Goal: Task Accomplishment & Management: Use online tool/utility

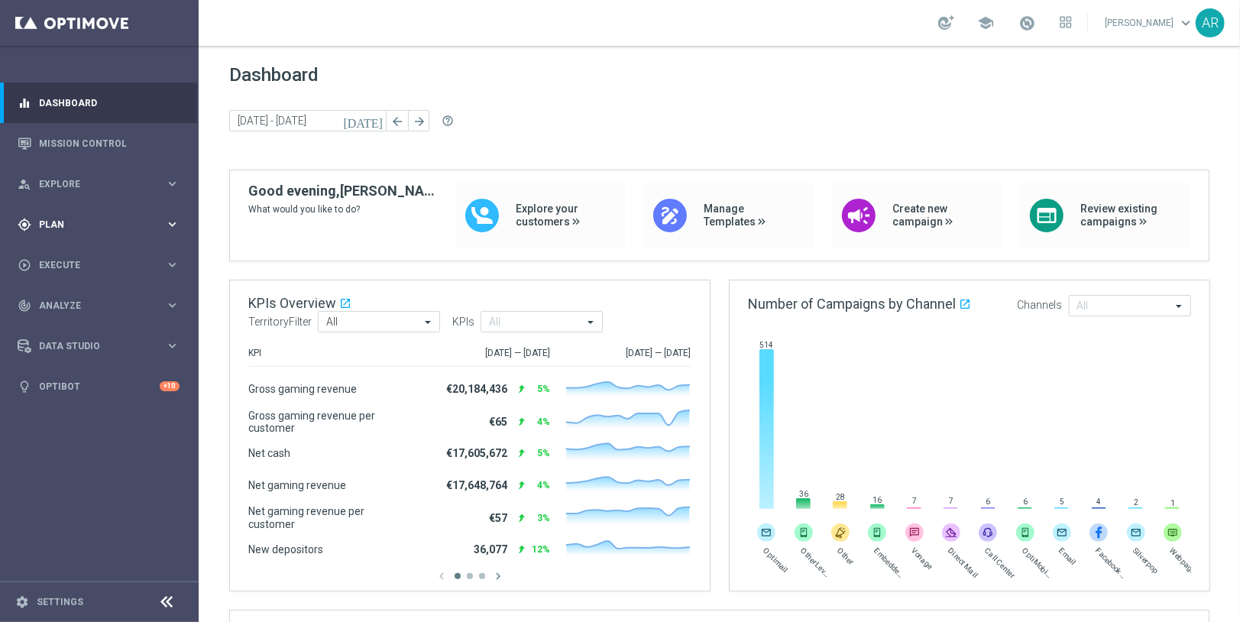
click at [89, 220] on span "Plan" at bounding box center [102, 224] width 126 height 9
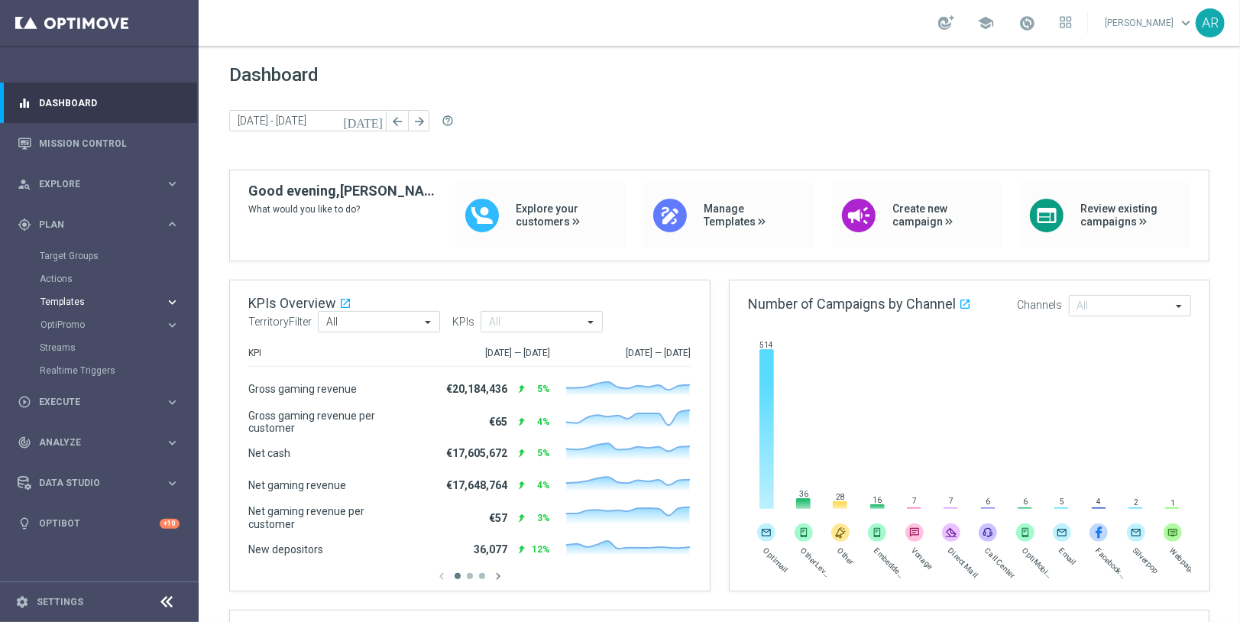
click at [71, 298] on span "Templates" at bounding box center [95, 301] width 109 height 9
click at [71, 326] on link "Optimail" at bounding box center [103, 325] width 112 height 12
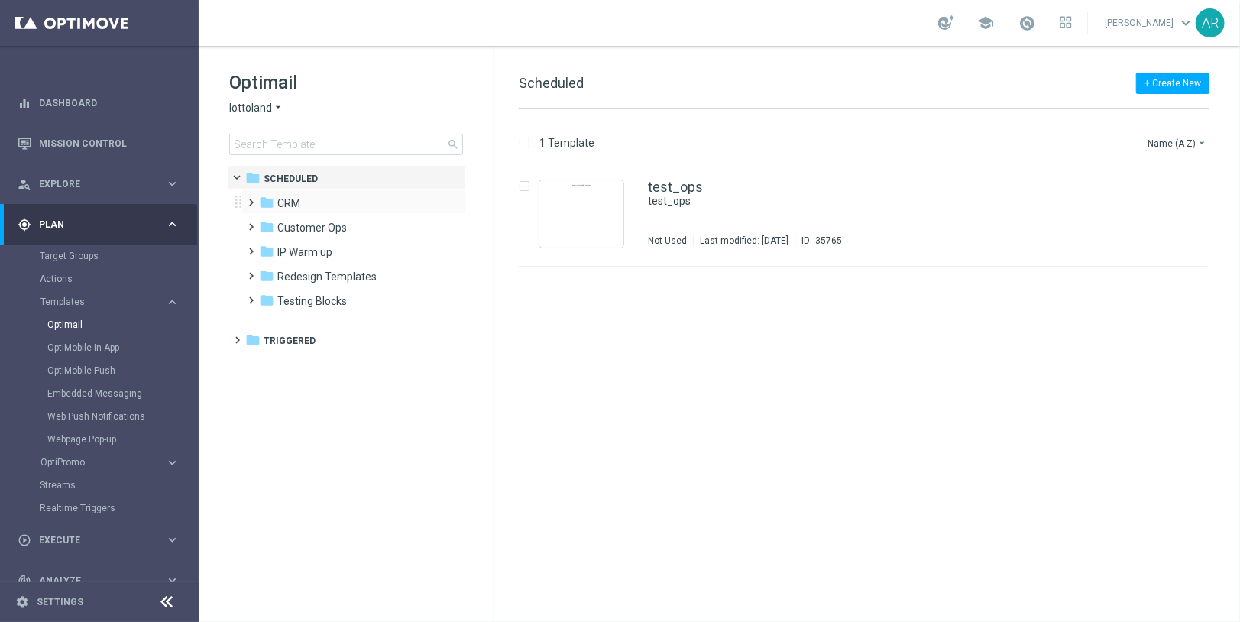
click at [250, 199] on span at bounding box center [248, 196] width 7 height 6
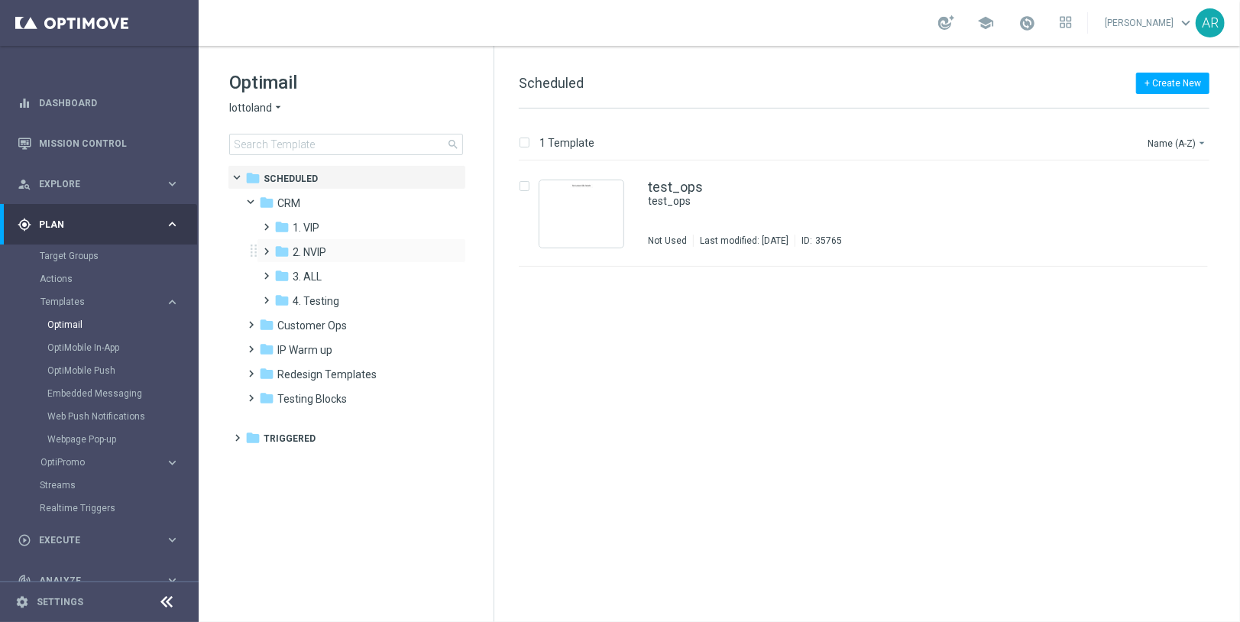
click at [265, 245] on span at bounding box center [264, 244] width 7 height 6
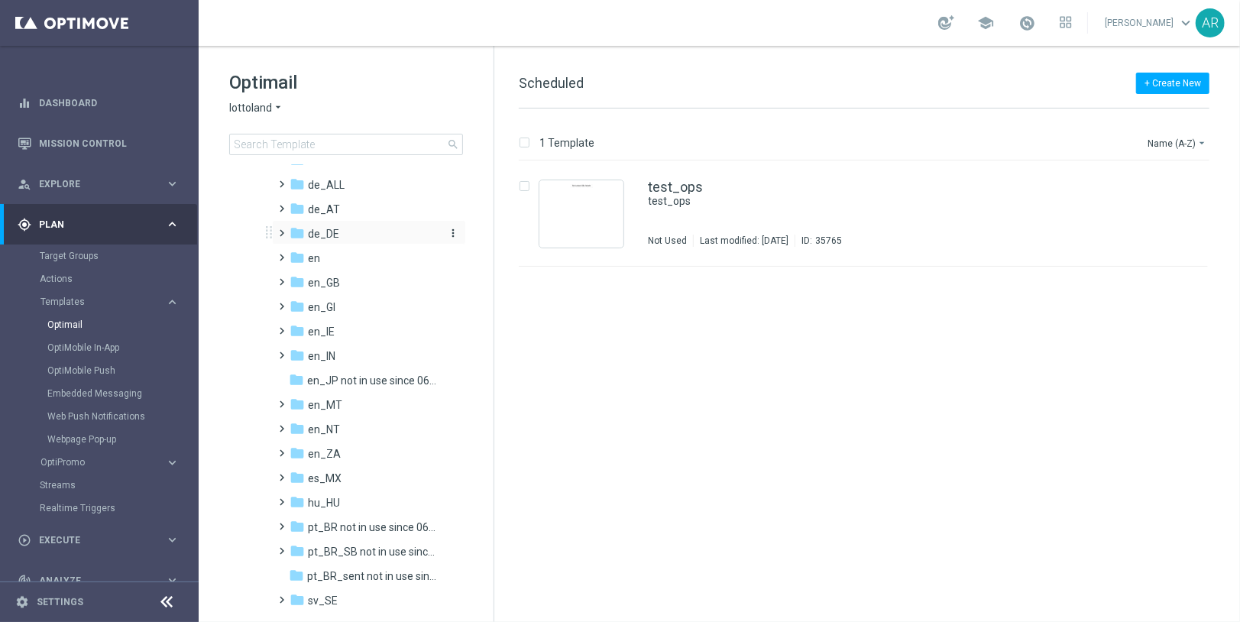
scroll to position [118, 0]
click at [283, 472] on span at bounding box center [279, 469] width 7 height 6
click at [297, 497] on span at bounding box center [294, 494] width 7 height 6
click at [359, 550] on span "TAC LT es_MX" at bounding box center [373, 550] width 70 height 14
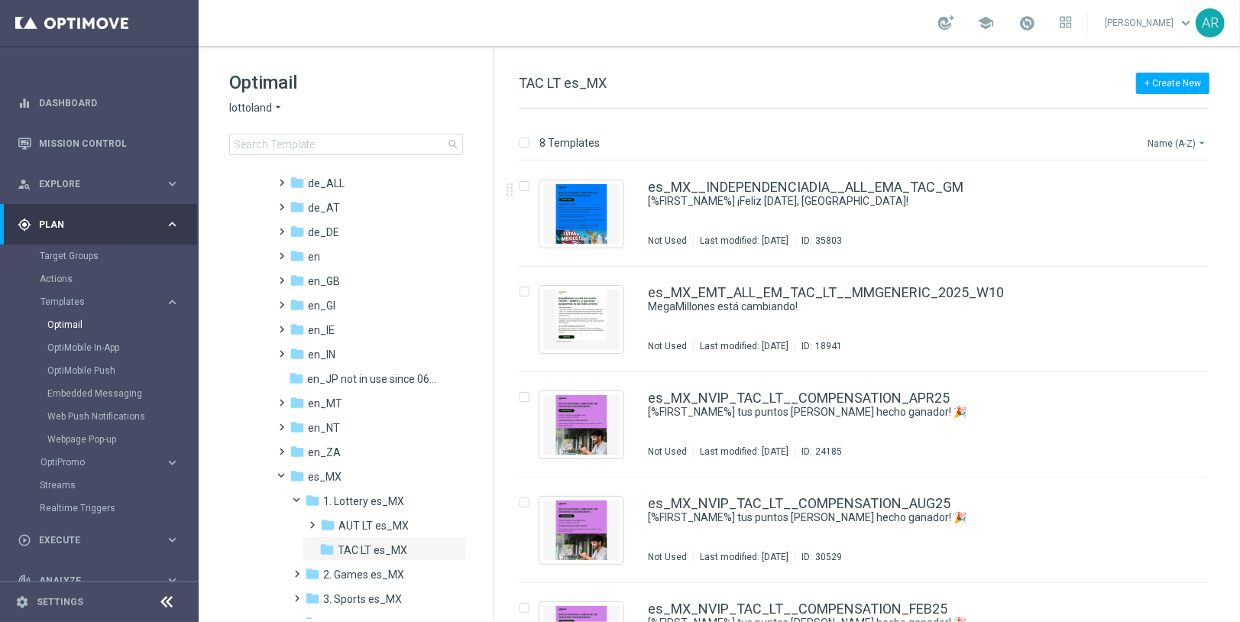
click at [1159, 137] on button "Name (A-Z) arrow_drop_down" at bounding box center [1177, 143] width 63 height 18
click at [1146, 210] on span "Date Modified (Newest)" at bounding box center [1151, 211] width 102 height 11
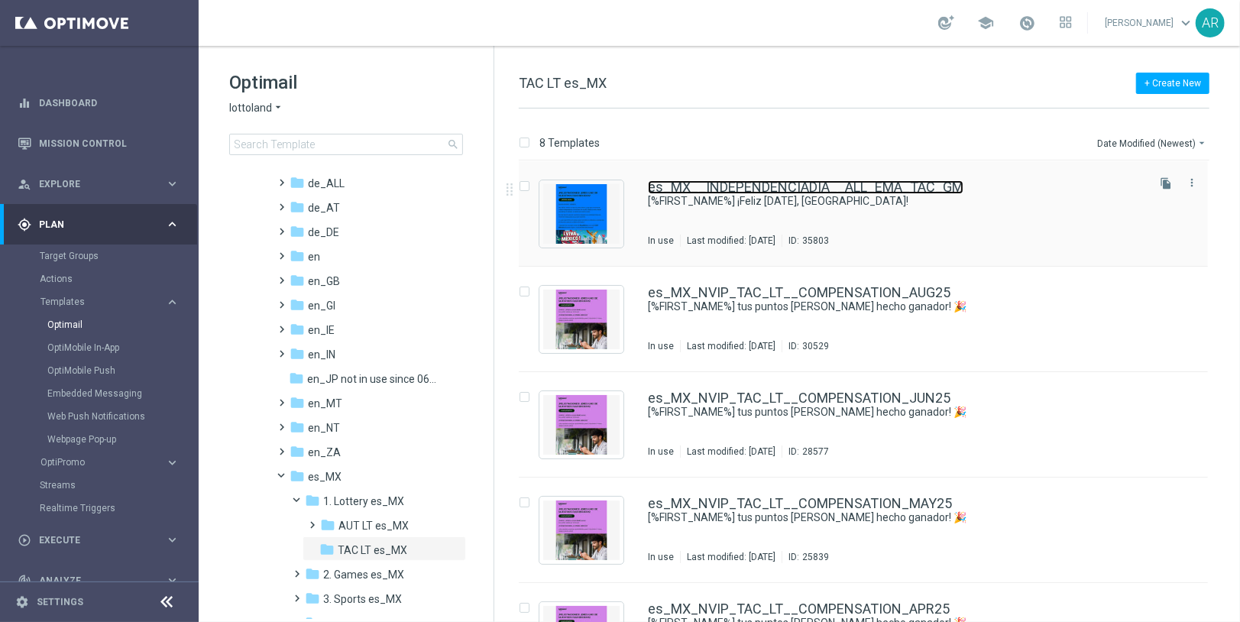
click at [763, 190] on link "es_MX__INDEPENDENCIADIA__ALL_EMA_TAC_GM" at bounding box center [806, 187] width 316 height 14
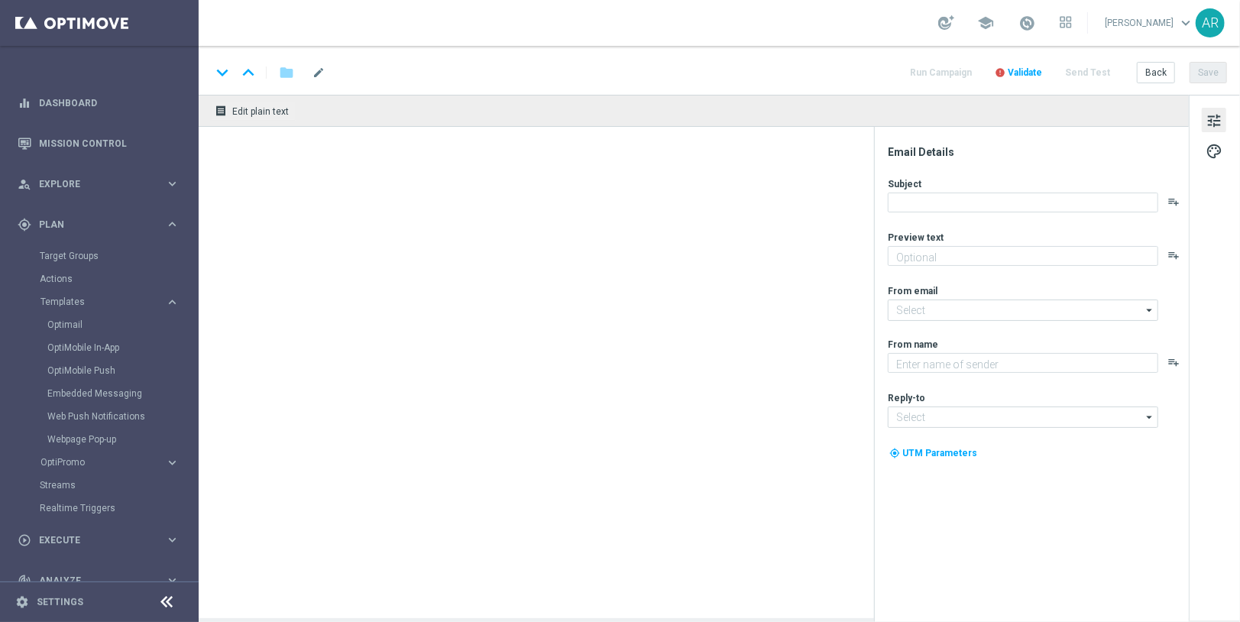
type textarea "Hoy celebramos la libertad… ¡y tus sueños de grandeza!"
type input "[EMAIL_ADDRESS][DOMAIN_NAME]"
type textarea "Lottoland"
type input "[EMAIL_ADDRESS][DOMAIN_NAME]"
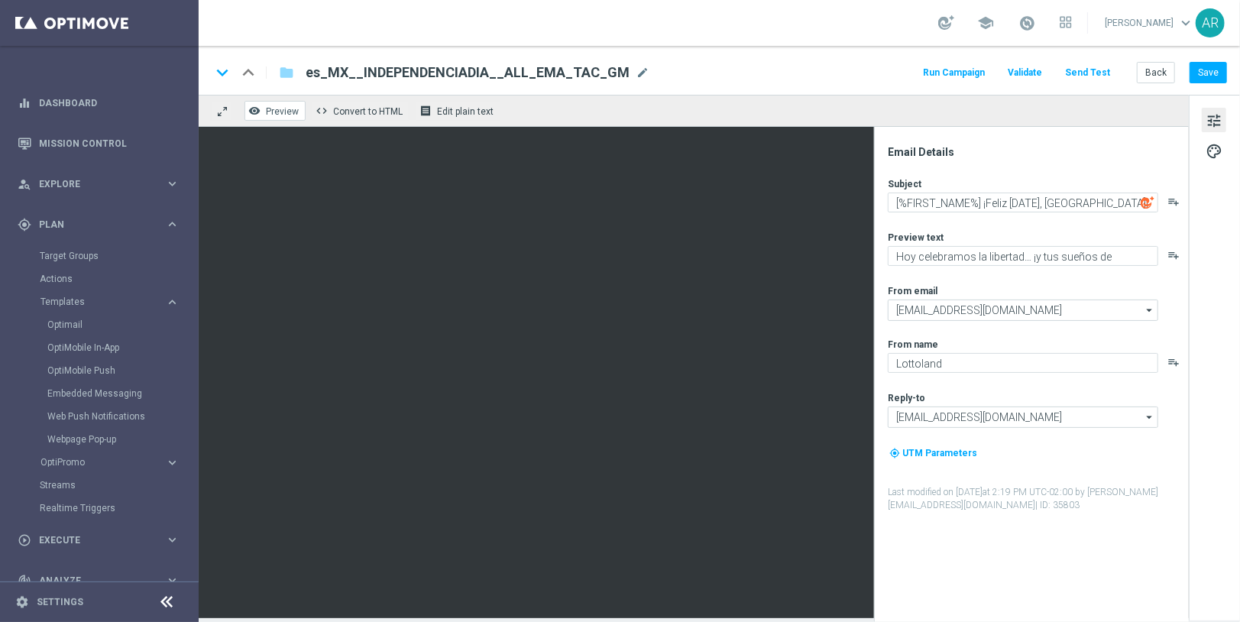
click at [277, 110] on span "Preview" at bounding box center [282, 111] width 33 height 11
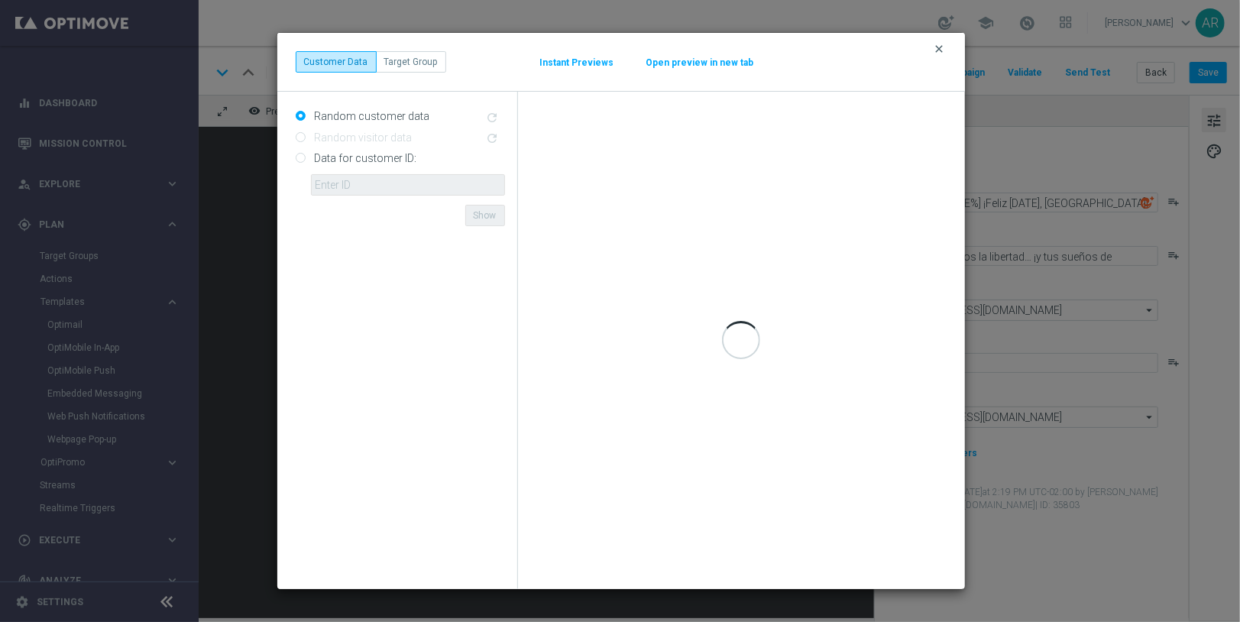
click at [936, 47] on icon "clear" at bounding box center [940, 49] width 12 height 12
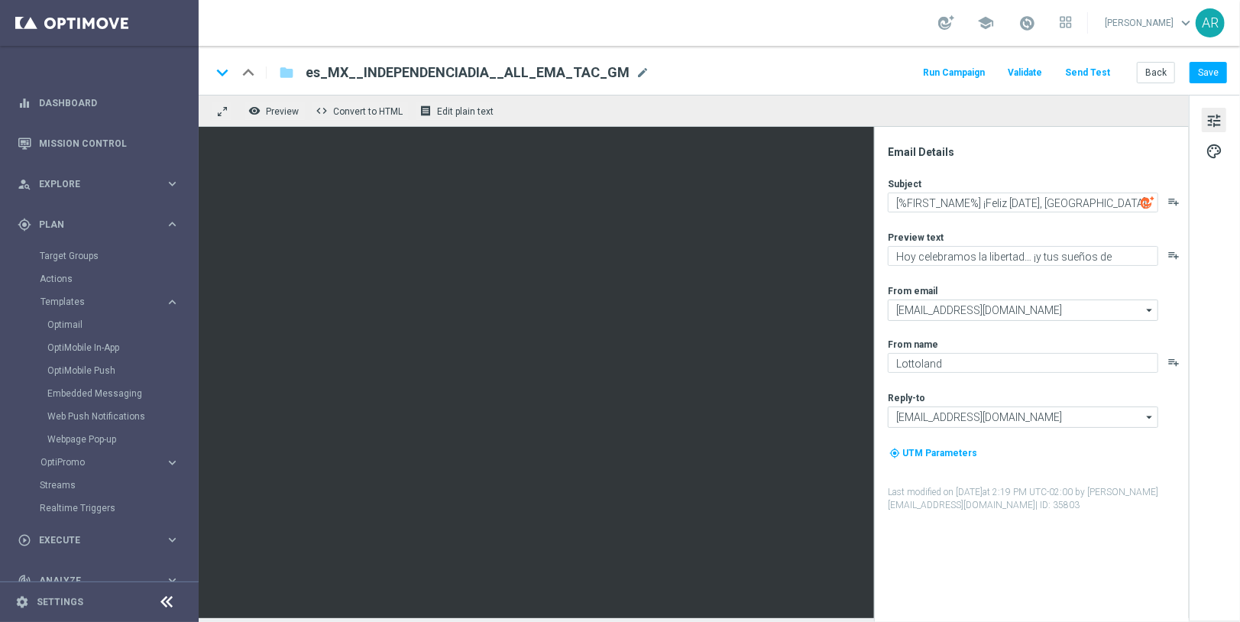
click at [1092, 74] on button "Send Test" at bounding box center [1088, 73] width 50 height 21
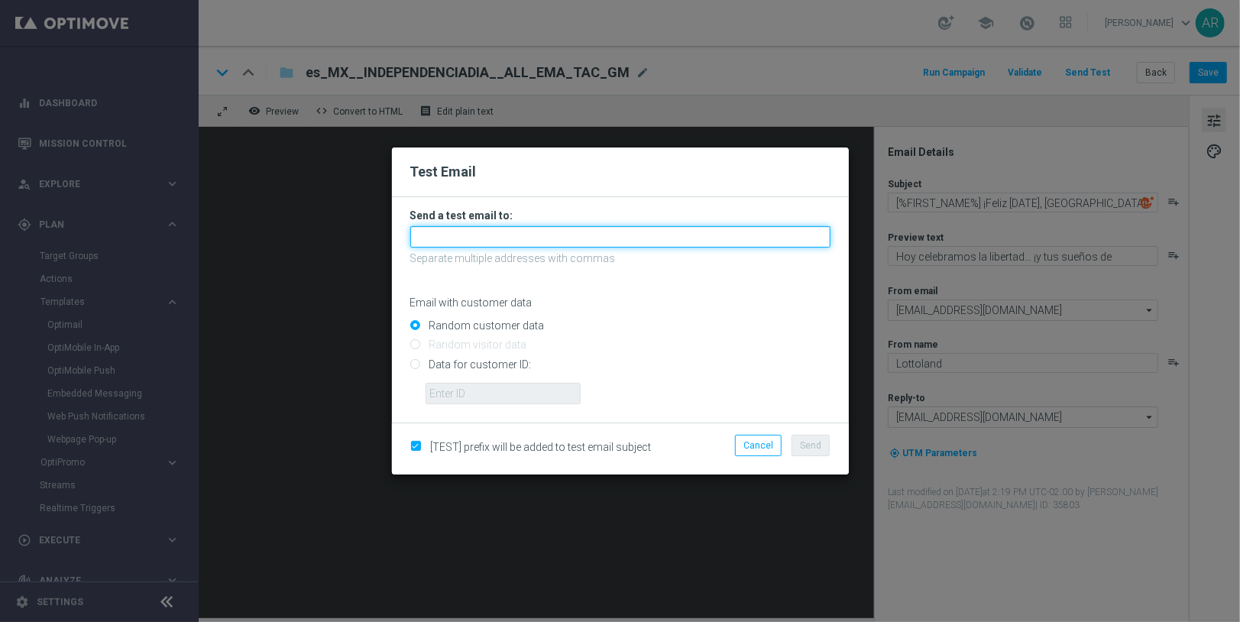
click at [605, 237] on input "text" at bounding box center [620, 236] width 420 height 21
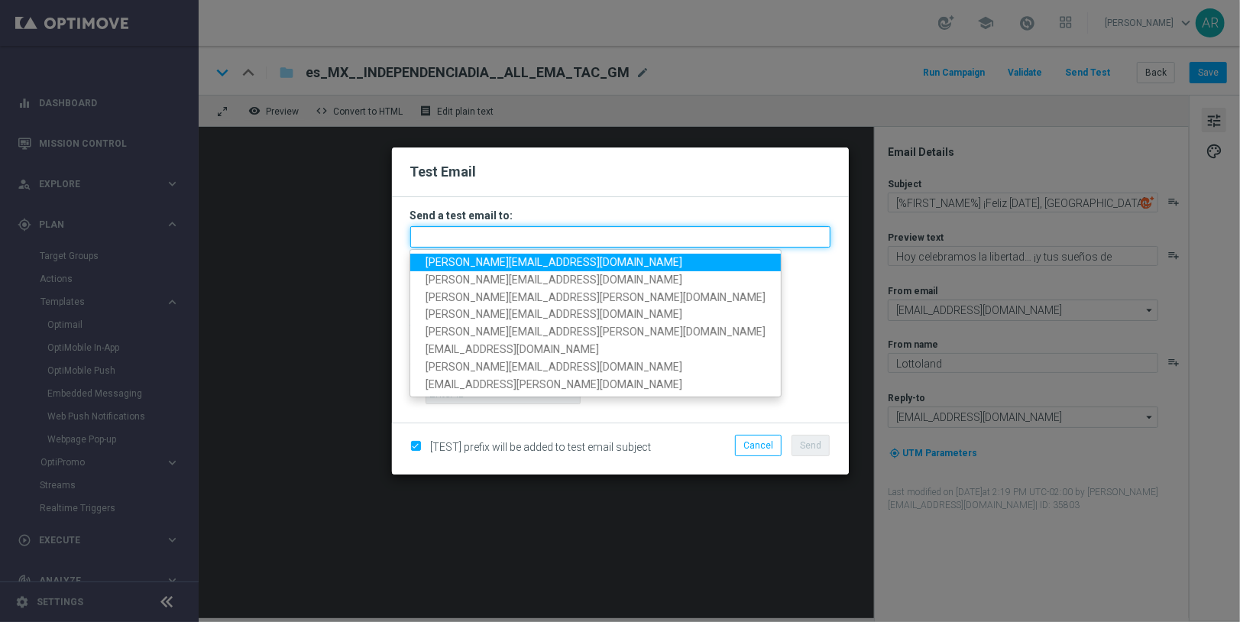
paste input "[PERSON_NAME][EMAIL_ADDRESS][PERSON_NAME][DOMAIN_NAME]"
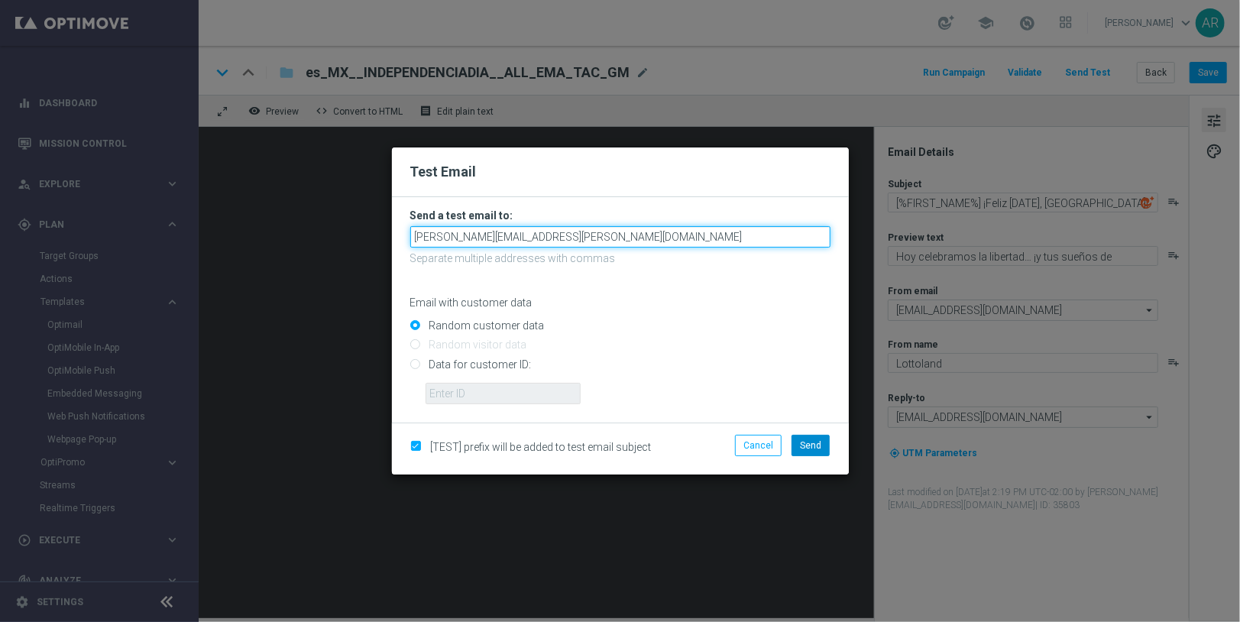
type input "[PERSON_NAME][EMAIL_ADDRESS][PERSON_NAME][DOMAIN_NAME]"
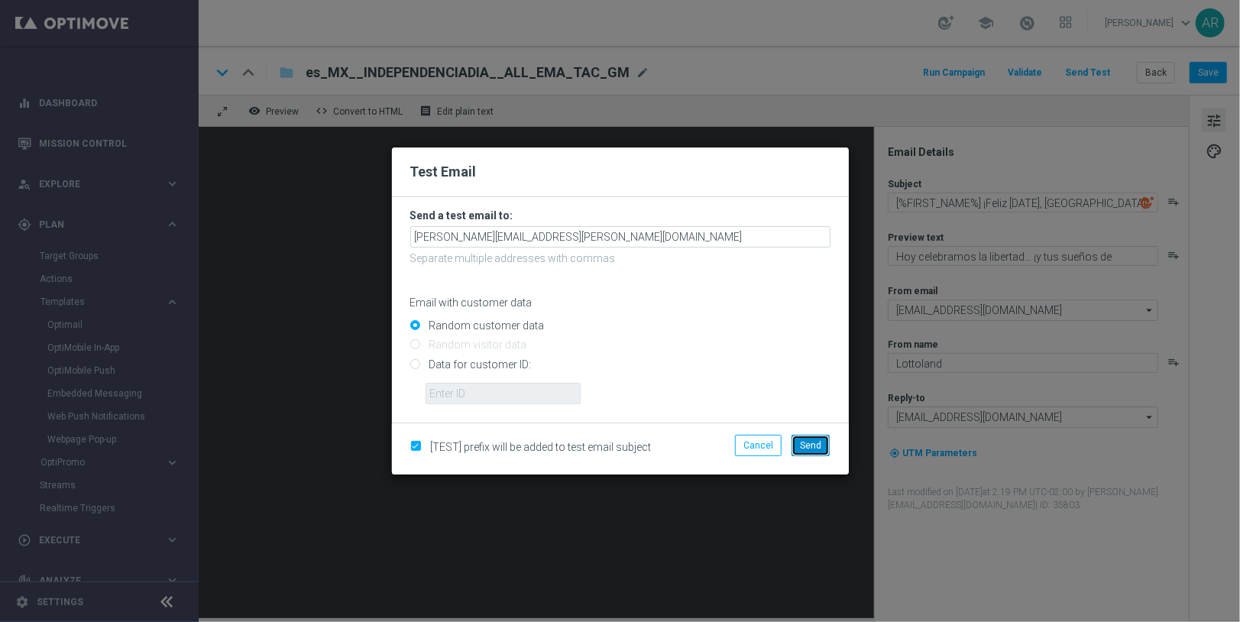
click at [812, 441] on span "Send" at bounding box center [810, 445] width 21 height 11
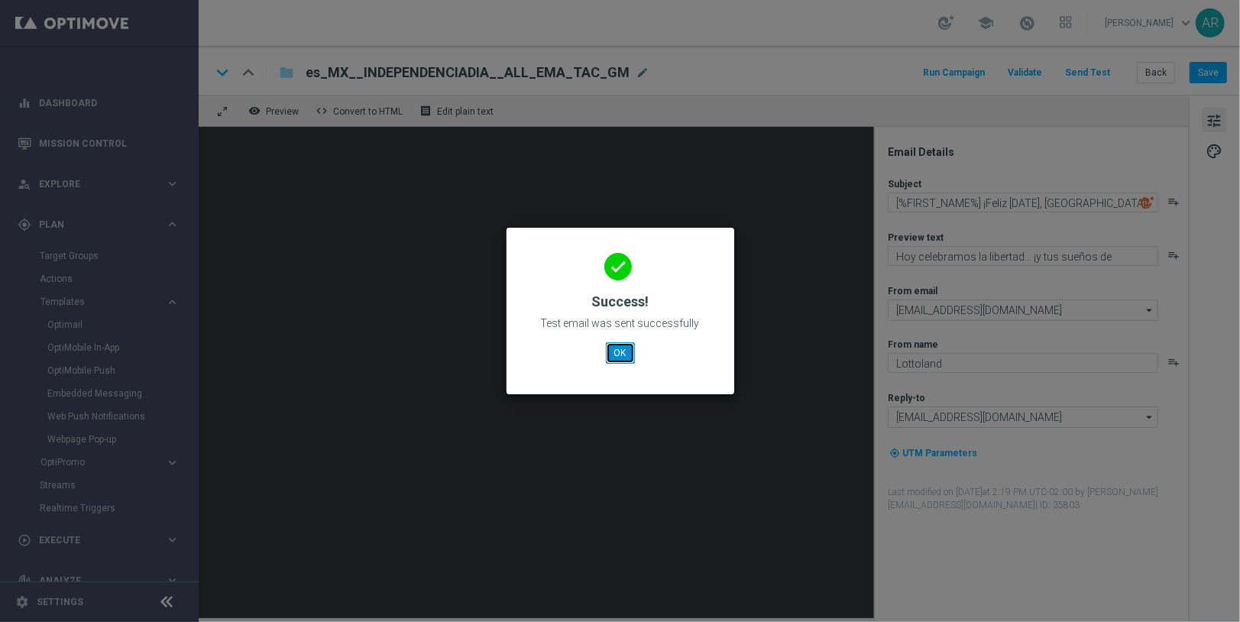
click at [615, 358] on button "OK" at bounding box center [620, 352] width 29 height 21
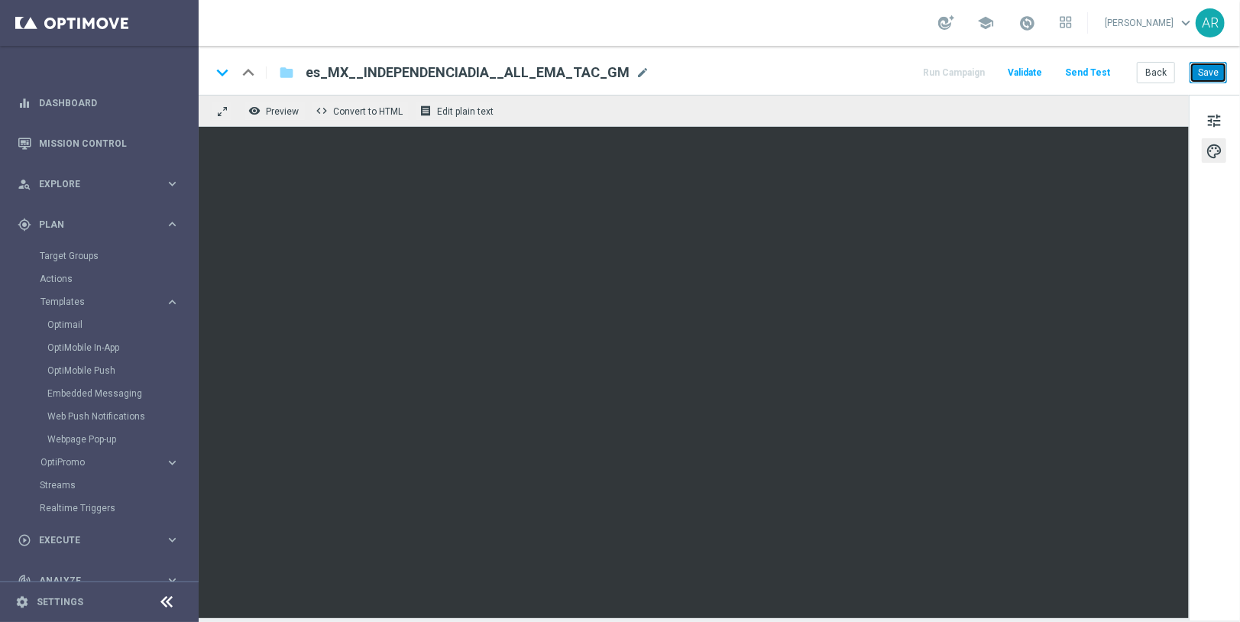
click at [1205, 70] on button "Save" at bounding box center [1208, 72] width 37 height 21
click at [1205, 72] on button "Save" at bounding box center [1208, 72] width 37 height 21
click at [1205, 77] on button "Save" at bounding box center [1208, 72] width 37 height 21
click at [1087, 71] on button "Send Test" at bounding box center [1088, 73] width 50 height 21
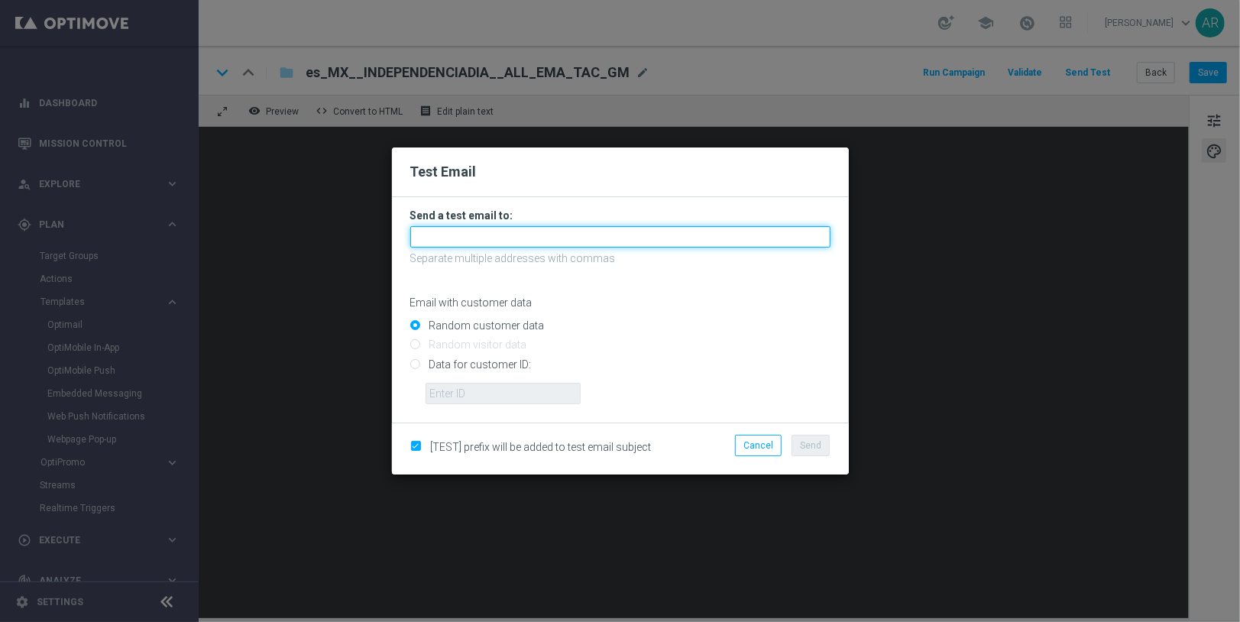
click at [495, 241] on input "text" at bounding box center [620, 236] width 420 height 21
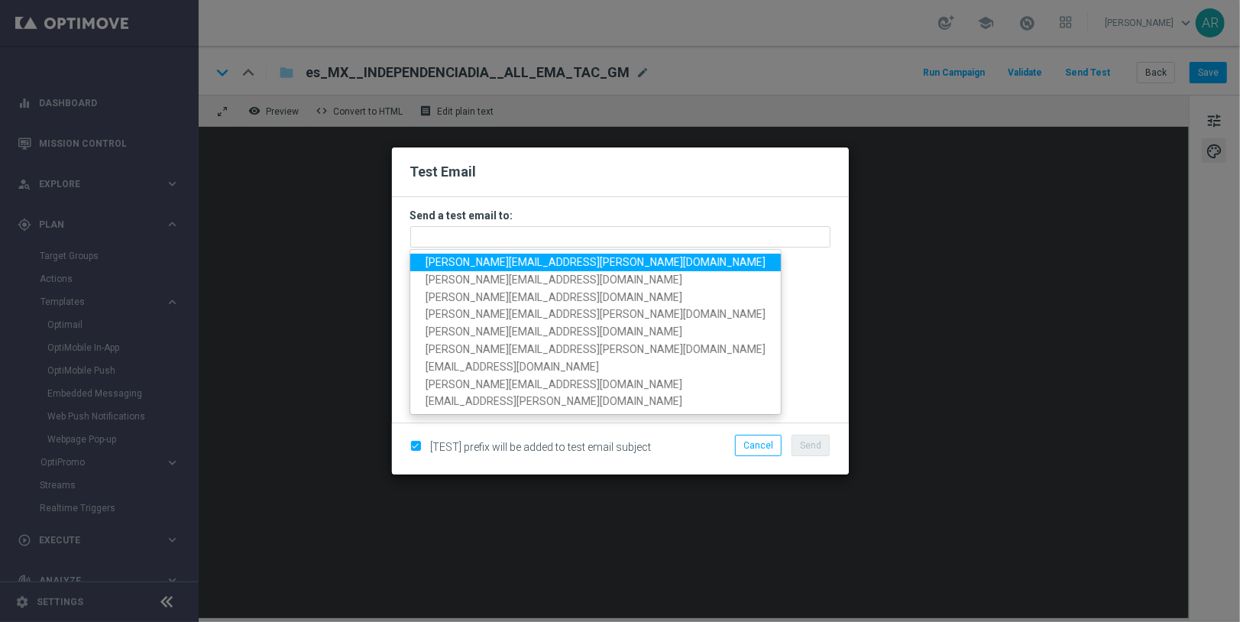
click at [459, 263] on span "[PERSON_NAME][EMAIL_ADDRESS][PERSON_NAME][DOMAIN_NAME]" at bounding box center [596, 262] width 340 height 12
type input "[PERSON_NAME][EMAIL_ADDRESS][PERSON_NAME][DOMAIN_NAME]"
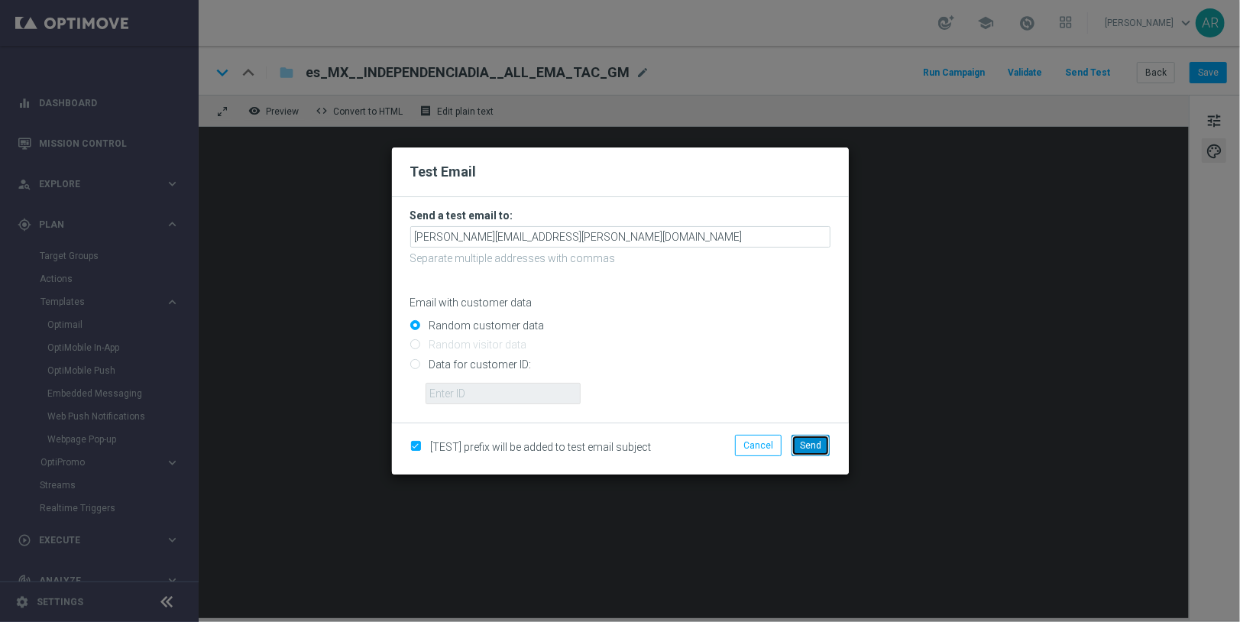
click at [808, 444] on span "Send" at bounding box center [810, 445] width 21 height 11
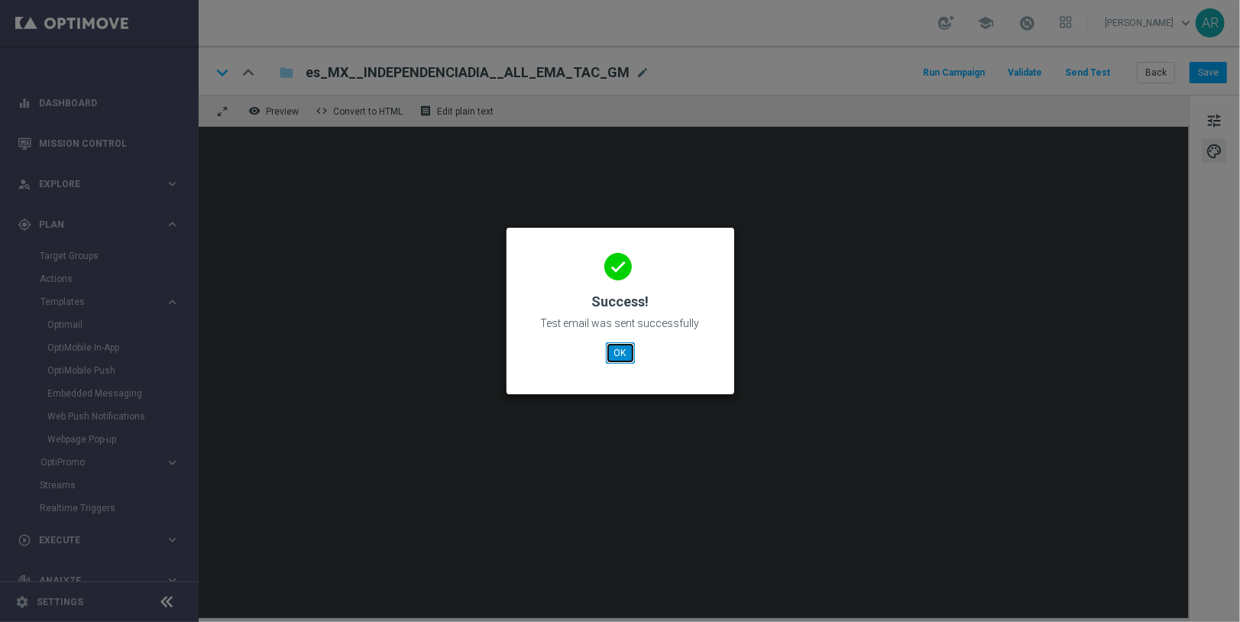
click at [621, 349] on button "OK" at bounding box center [620, 352] width 29 height 21
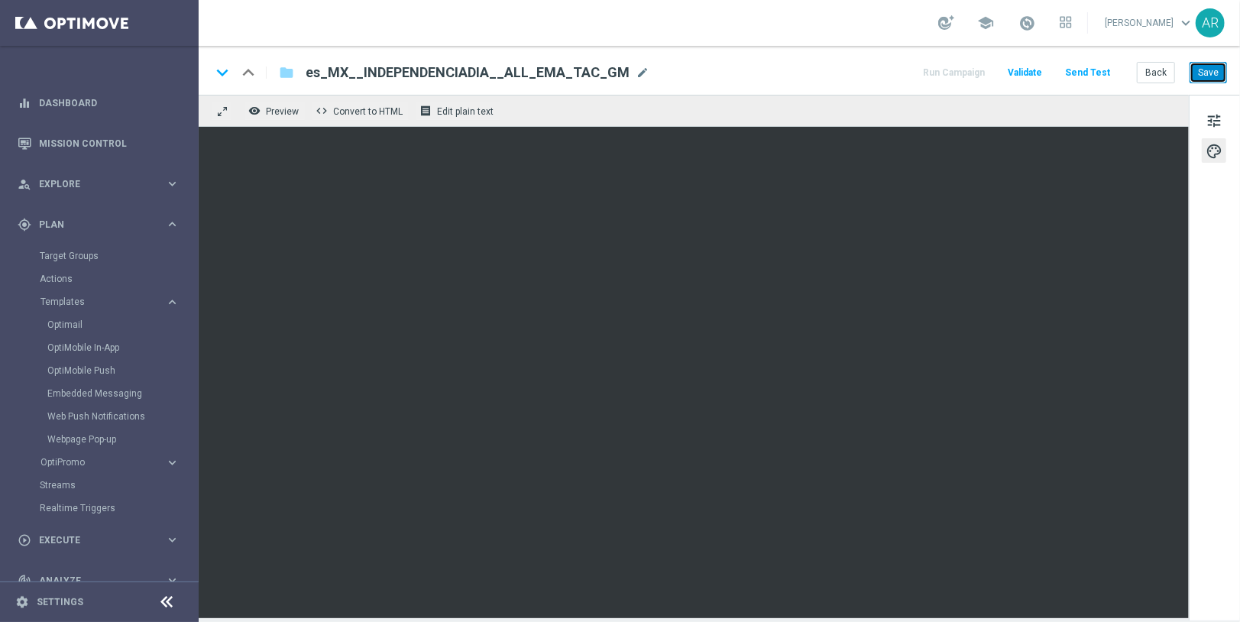
click at [1204, 73] on button "Save" at bounding box center [1208, 72] width 37 height 21
click at [1214, 119] on span "tune" at bounding box center [1214, 121] width 17 height 20
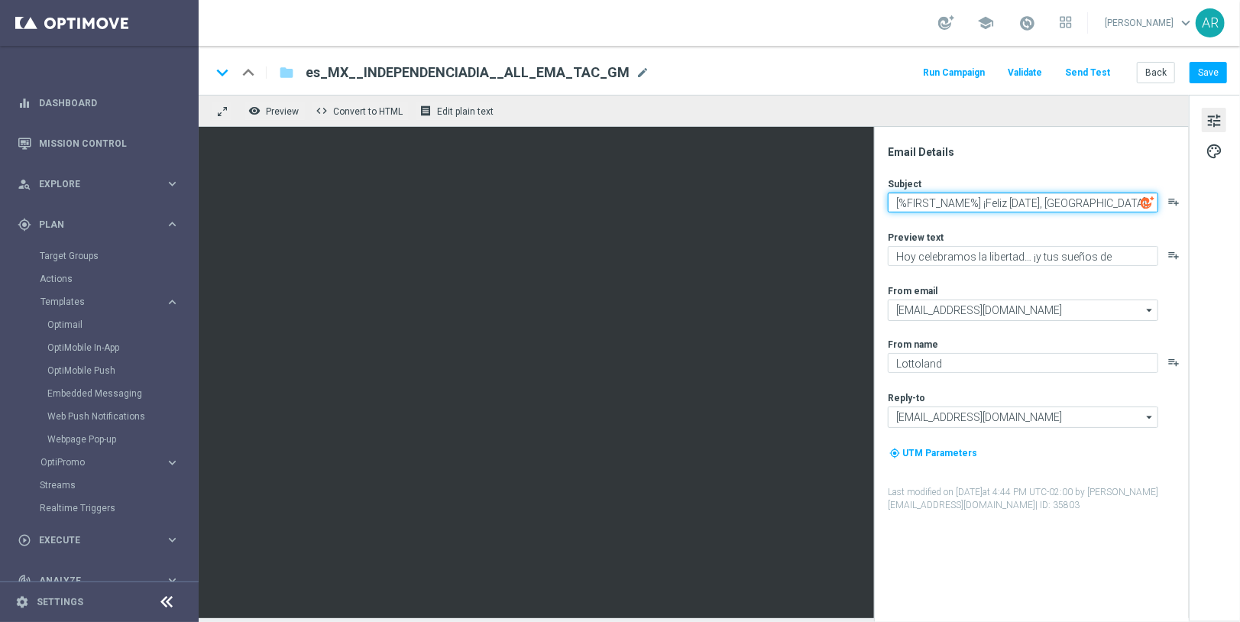
click at [1126, 199] on textarea "[%FIRST_NAME%] ¡Feliz [DATE], [GEOGRAPHIC_DATA]!" at bounding box center [1023, 203] width 271 height 20
type textarea "[%FIRST_NAME%] ¡Feliz [DATE]!"
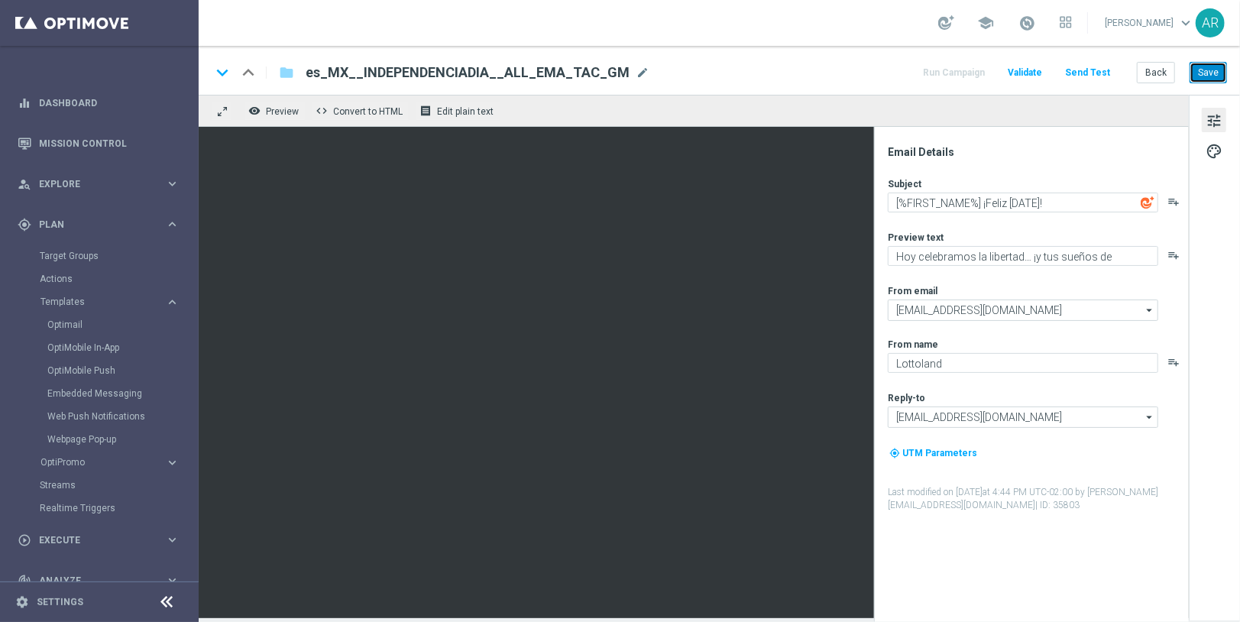
click at [1204, 70] on button "Save" at bounding box center [1208, 72] width 37 height 21
click at [1219, 69] on button "Save" at bounding box center [1208, 72] width 37 height 21
click at [1206, 73] on button "Save" at bounding box center [1208, 72] width 37 height 21
